Goal: Find contact information: Find contact information

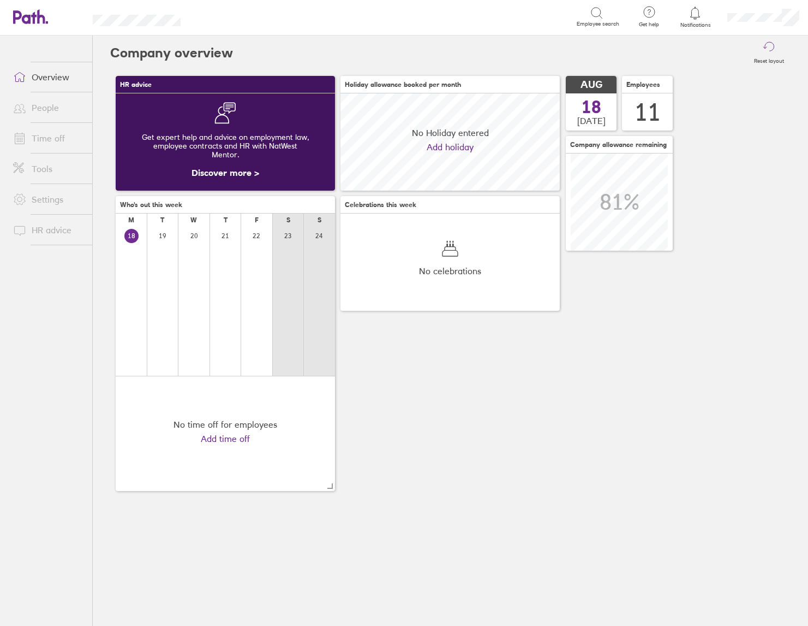
scroll to position [97, 219]
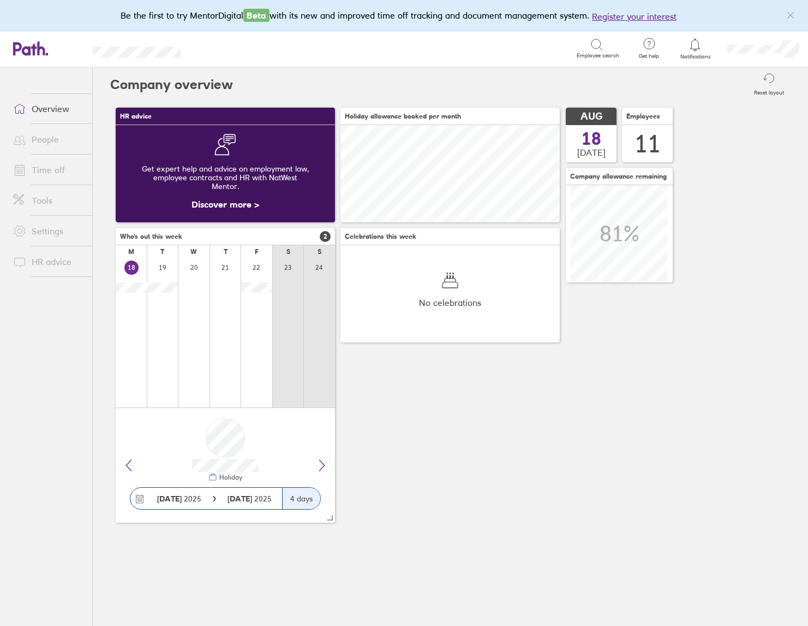
click at [646, 44] on icon at bounding box center [649, 43] width 13 height 13
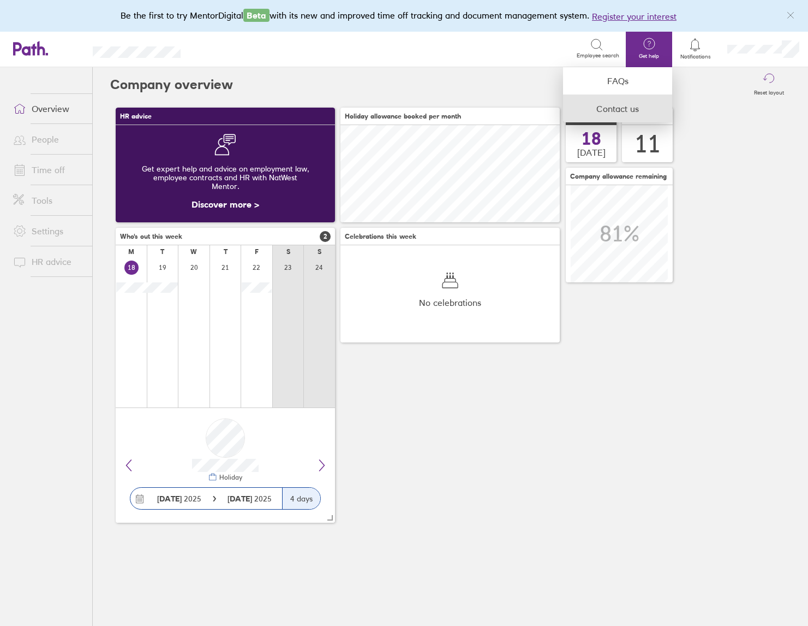
click at [626, 98] on link "Contact us" at bounding box center [617, 108] width 109 height 27
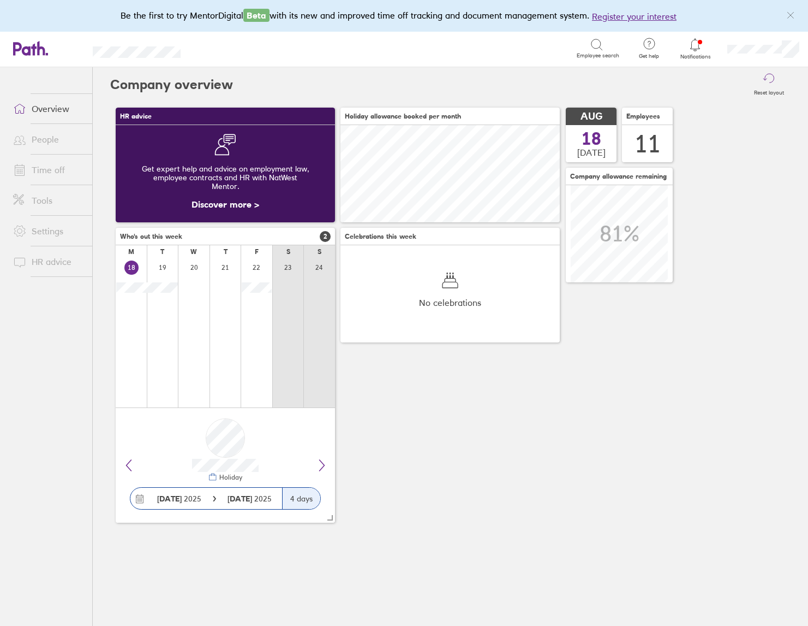
click at [650, 50] on icon at bounding box center [649, 43] width 13 height 13
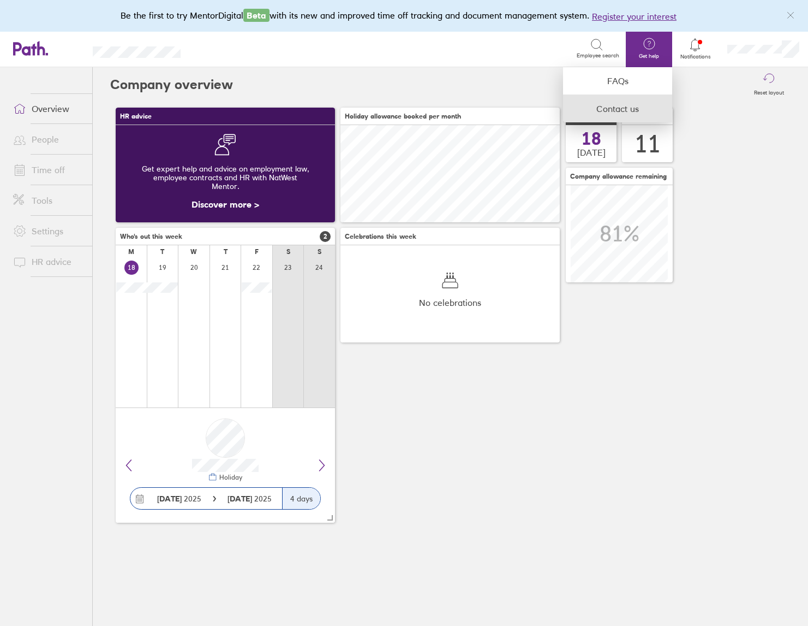
click at [616, 111] on link "Contact us" at bounding box center [617, 108] width 109 height 27
